Goal: Navigation & Orientation: Find specific page/section

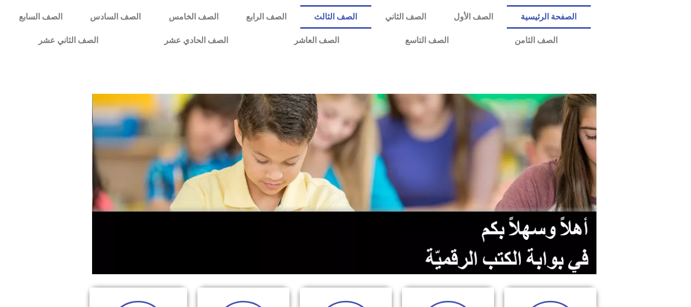
click at [371, 19] on link "الصف الثالث" at bounding box center [335, 17] width 71 height 24
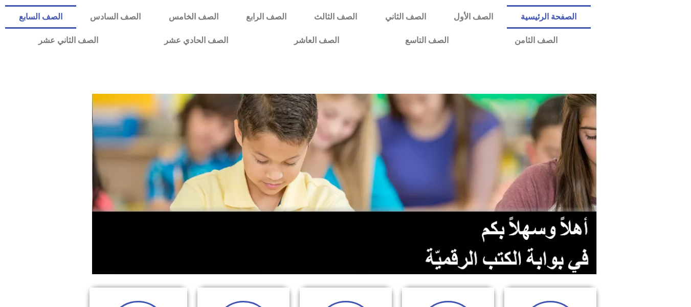
click at [76, 15] on link "الصف السابع" at bounding box center [40, 17] width 71 height 24
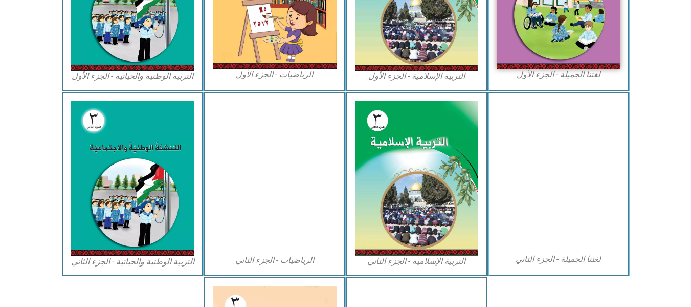
scroll to position [563, 0]
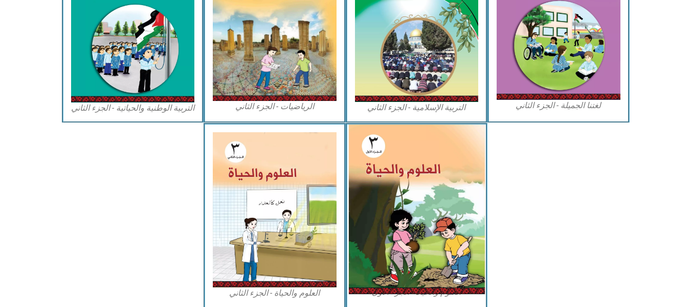
click at [385, 164] on img at bounding box center [417, 208] width 136 height 169
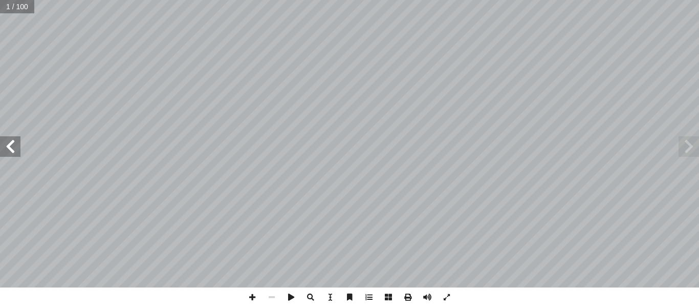
click at [10, 149] on span at bounding box center [10, 146] width 20 height 20
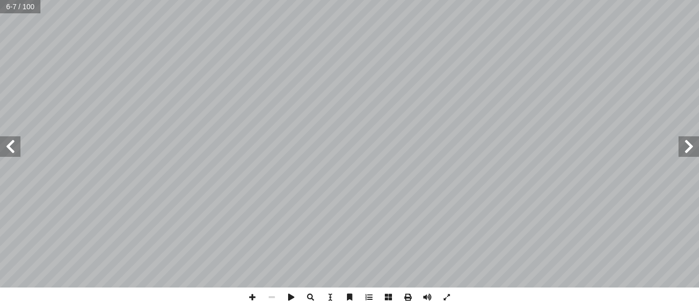
click at [10, 149] on span at bounding box center [10, 146] width 20 height 20
click at [251, 298] on span at bounding box center [252, 296] width 19 height 19
click at [254, 296] on span at bounding box center [252, 296] width 19 height 19
click at [13, 150] on span at bounding box center [10, 146] width 20 height 20
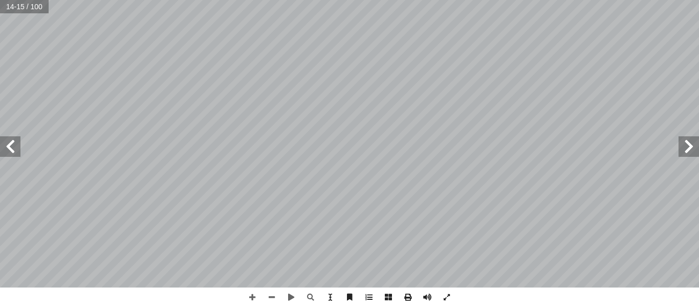
click at [17, 146] on span at bounding box center [10, 146] width 20 height 20
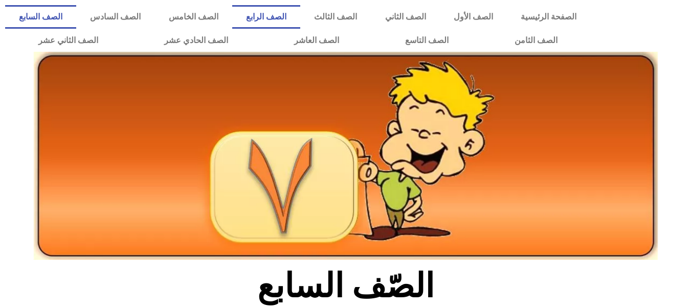
click at [300, 16] on link "الصف الرابع" at bounding box center [266, 17] width 68 height 24
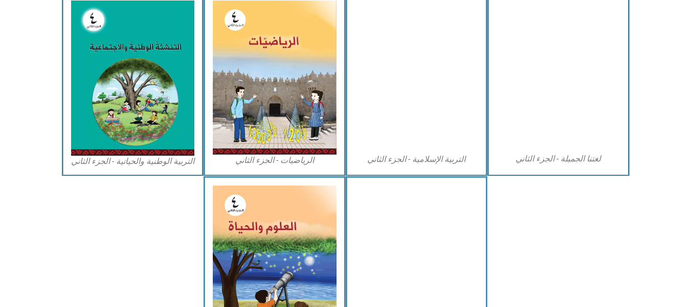
scroll to position [563, 0]
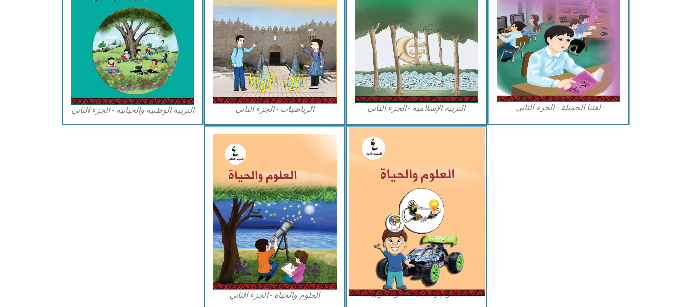
click at [383, 210] on img at bounding box center [417, 210] width 136 height 169
